Goal: Information Seeking & Learning: Find specific fact

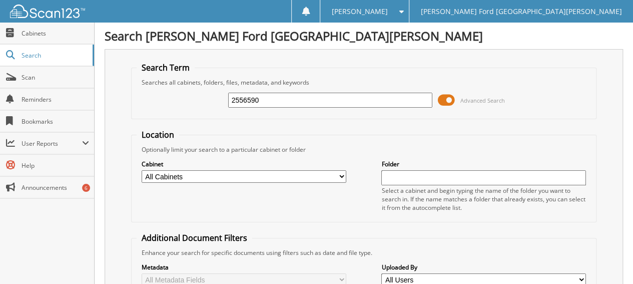
drag, startPoint x: 298, startPoint y: 101, endPoint x: 164, endPoint y: 93, distance: 134.8
click at [164, 93] on div "2556590 Advanced Search" at bounding box center [364, 100] width 454 height 27
type input "2595329"
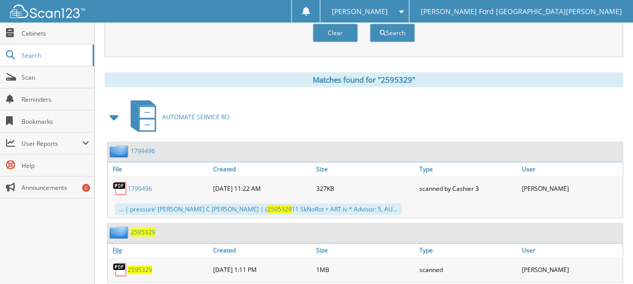
scroll to position [398, 0]
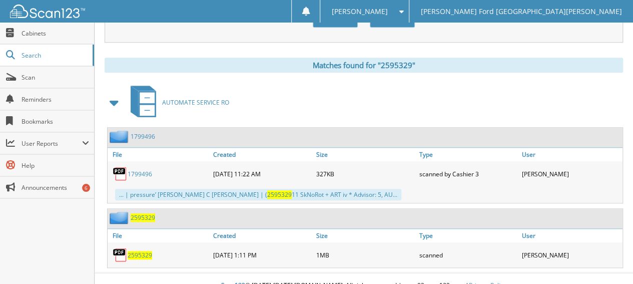
click at [130, 251] on span "2595329" at bounding box center [140, 255] width 25 height 9
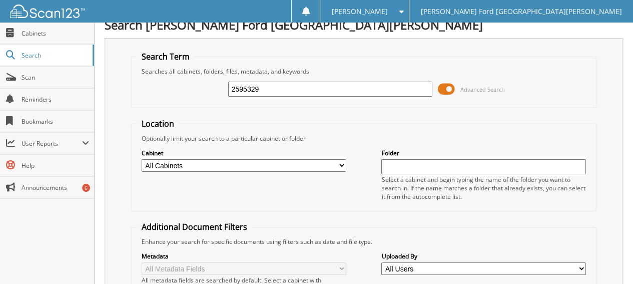
scroll to position [0, 0]
